Goal: Find specific page/section: Find specific page/section

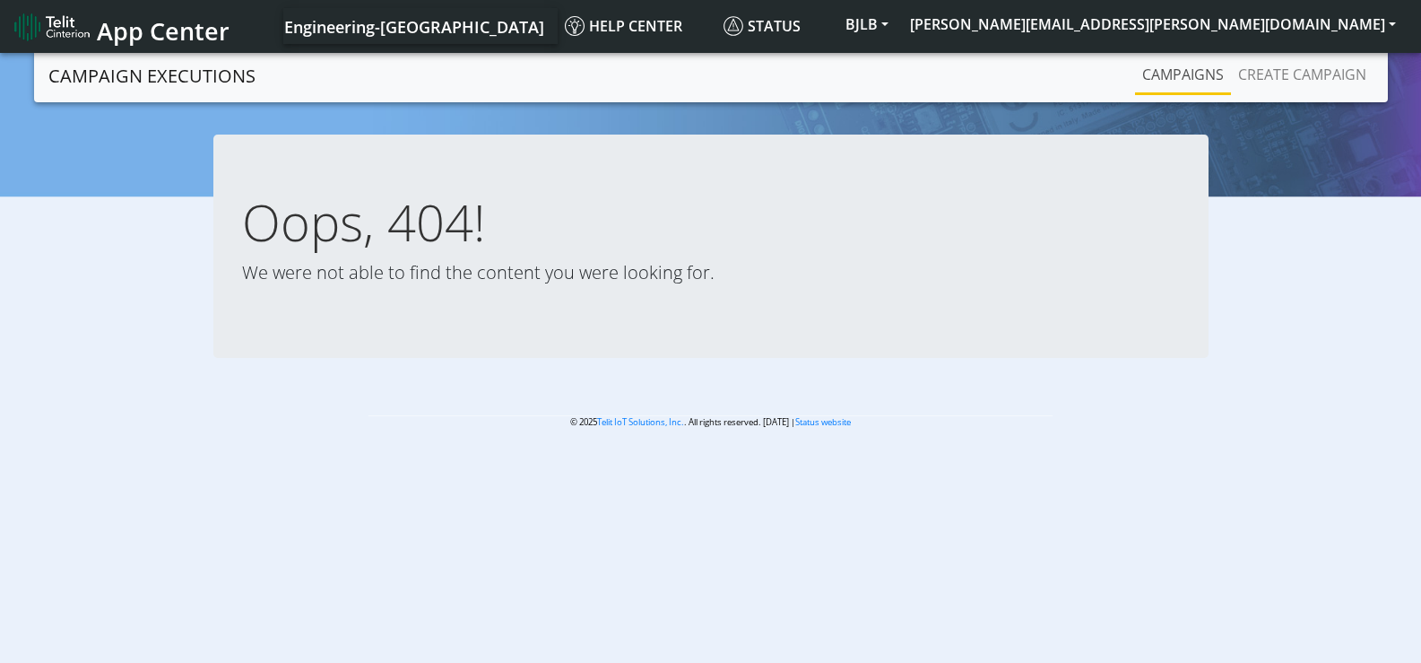
click at [1201, 72] on link "Campaigns" at bounding box center [1183, 74] width 96 height 36
click at [178, 184] on app-not-found "Oops, 404! We were not able to find the content you were looking for." at bounding box center [710, 268] width 1394 height 266
